Goal: Register for event/course

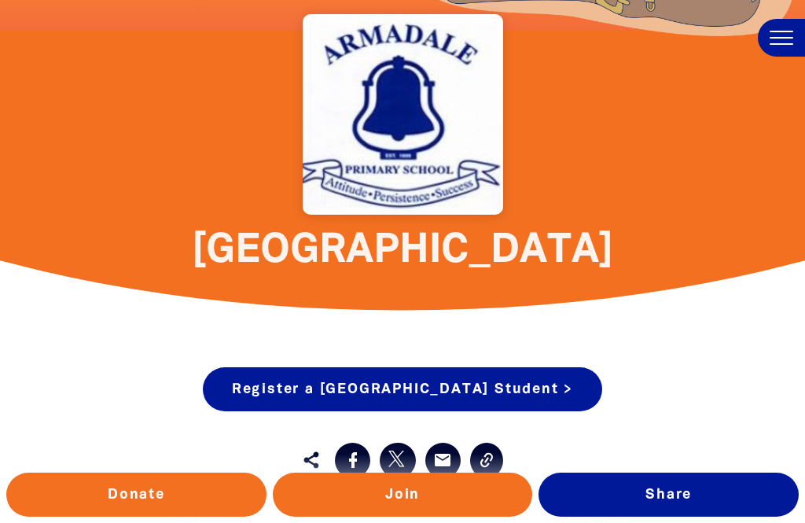
scroll to position [433, 0]
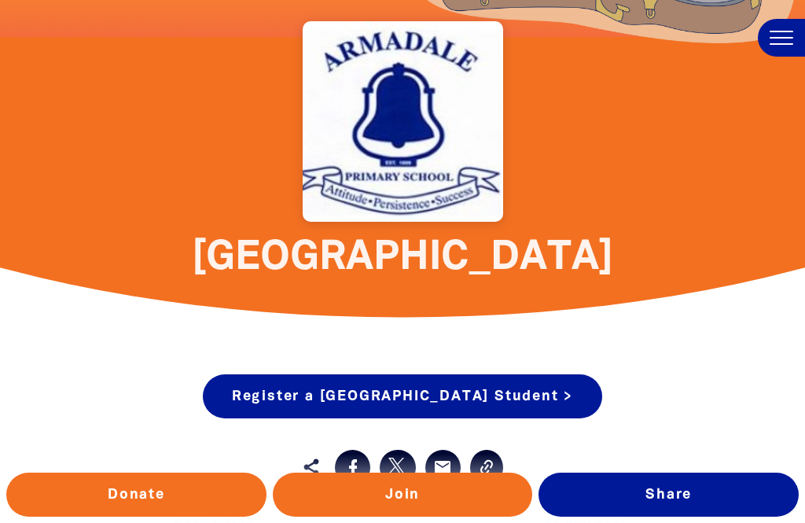
click at [380, 152] on div at bounding box center [403, 121] width 200 height 200
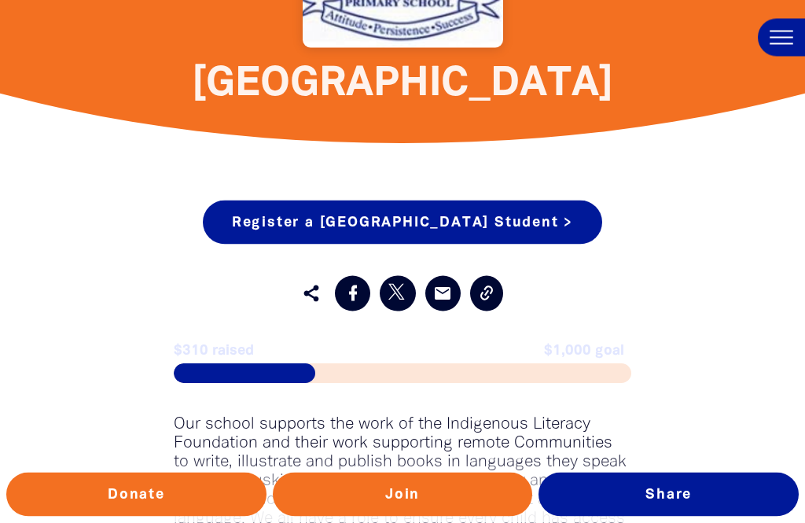
scroll to position [615, 0]
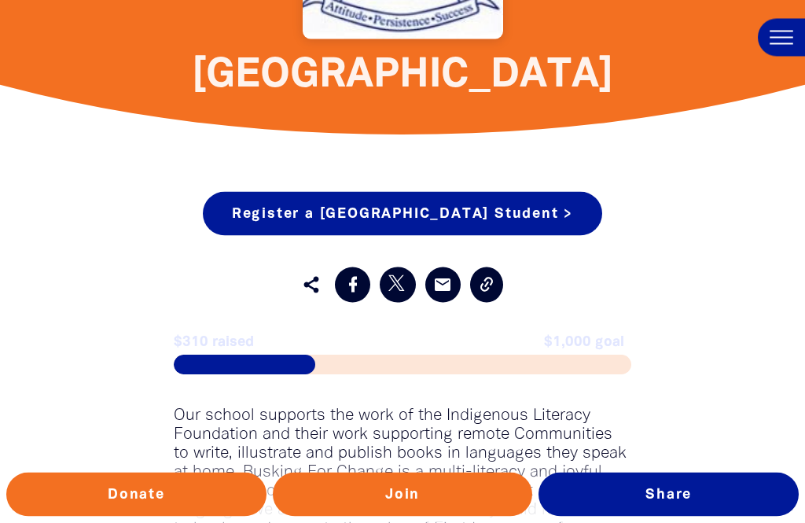
click at [399, 368] on div at bounding box center [403, 365] width 458 height 20
click at [418, 357] on div at bounding box center [403, 365] width 458 height 20
click at [270, 374] on span at bounding box center [245, 365] width 142 height 20
click at [247, 363] on span at bounding box center [245, 365] width 142 height 20
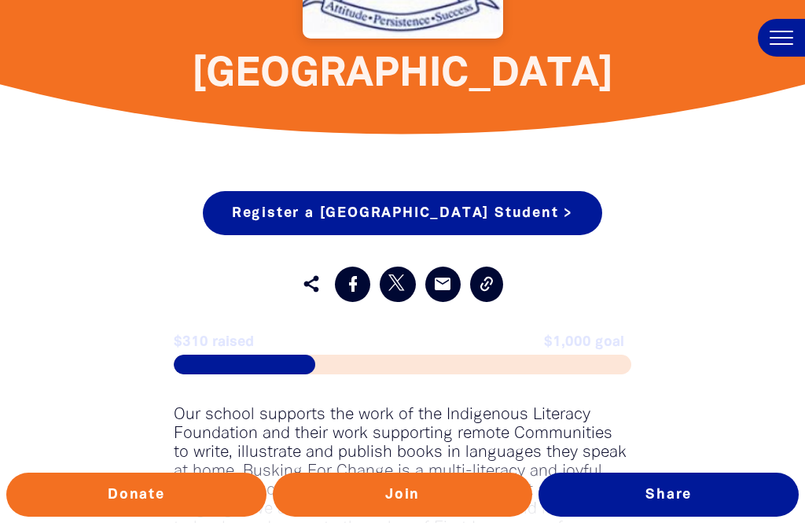
click at [589, 221] on link "Register a [GEOGRAPHIC_DATA] Student >" at bounding box center [402, 213] width 399 height 44
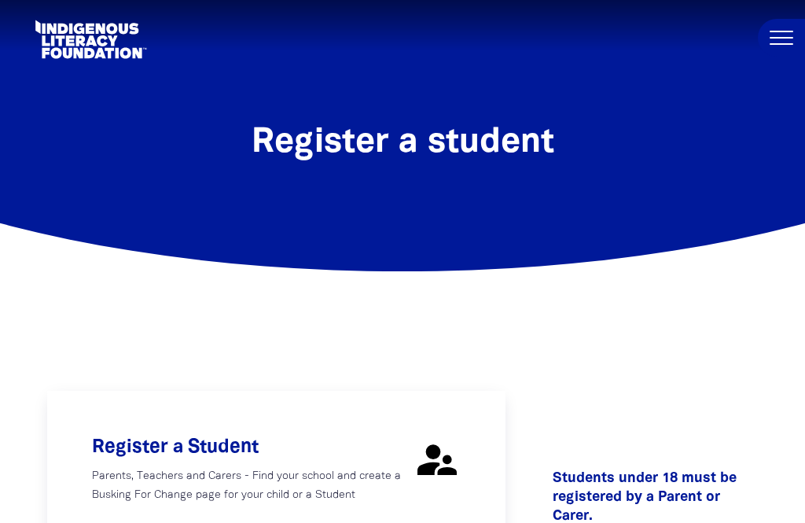
select select "AU"
